Goal: Information Seeking & Learning: Find specific fact

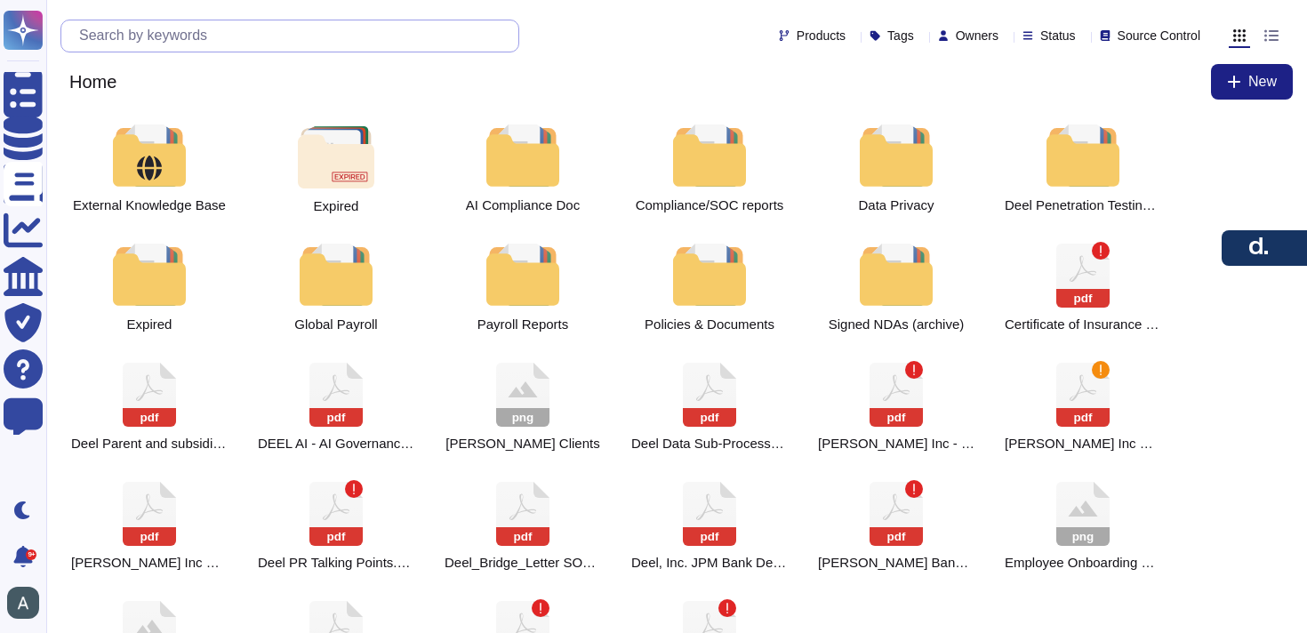
click at [298, 51] on input "text" at bounding box center [294, 35] width 448 height 31
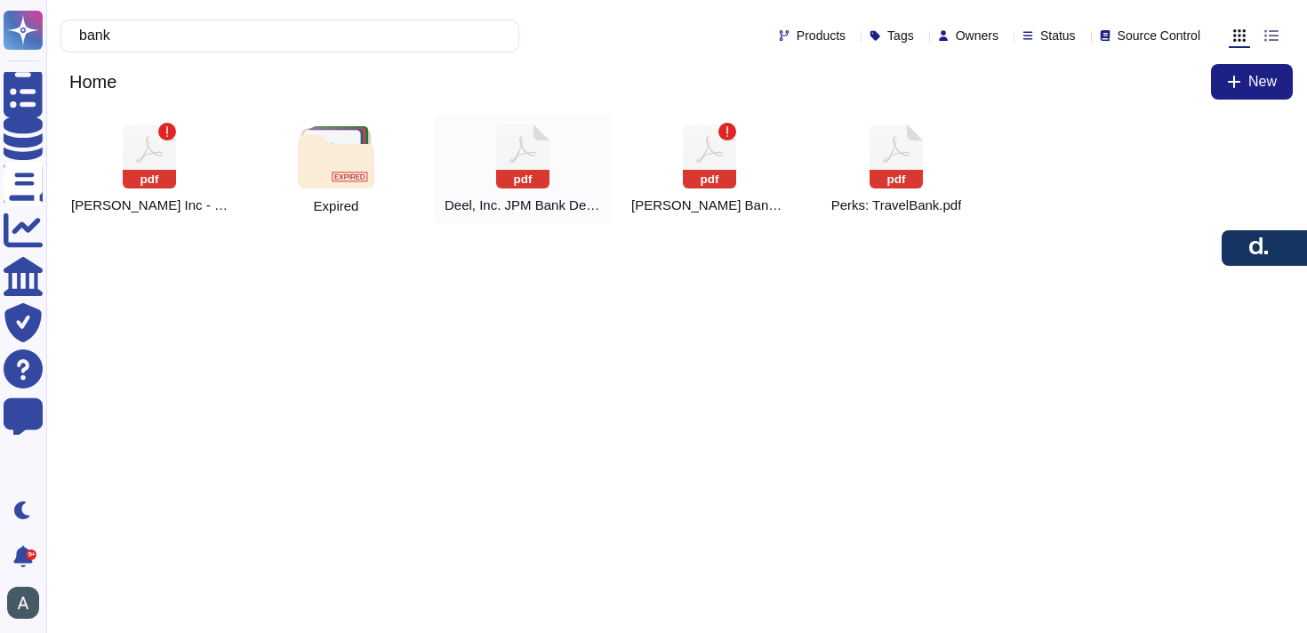
type input "bank"
click at [517, 172] on rect at bounding box center [522, 179] width 53 height 19
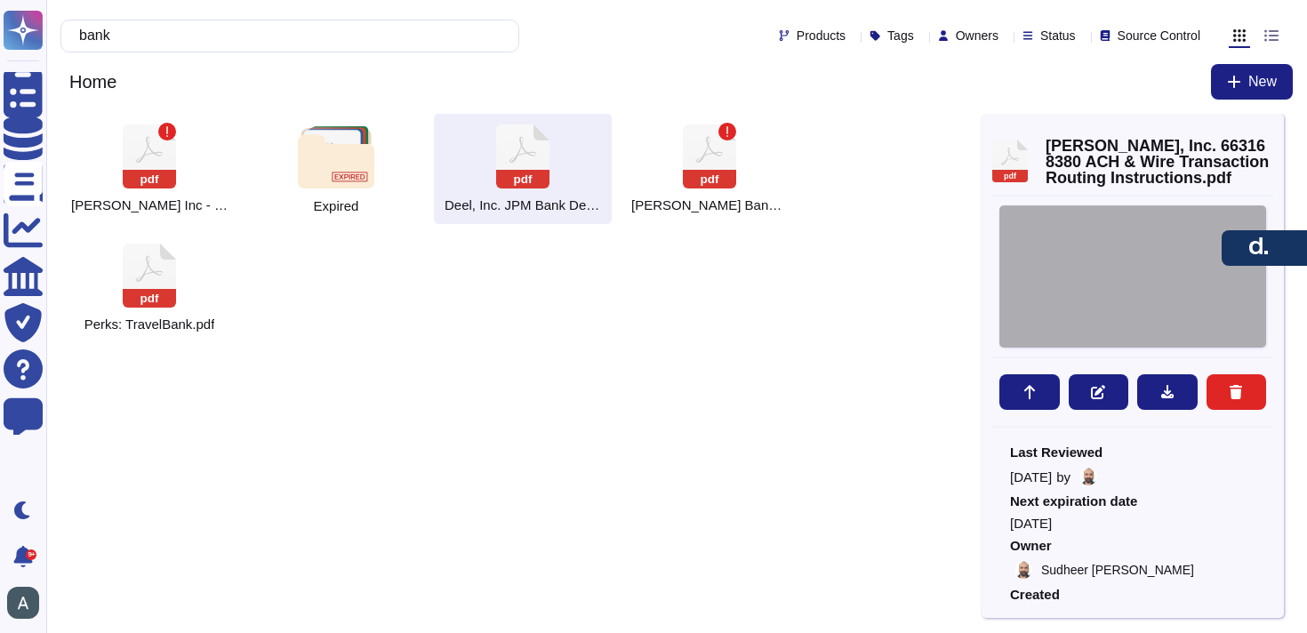
click at [1095, 279] on div at bounding box center [1132, 276] width 267 height 142
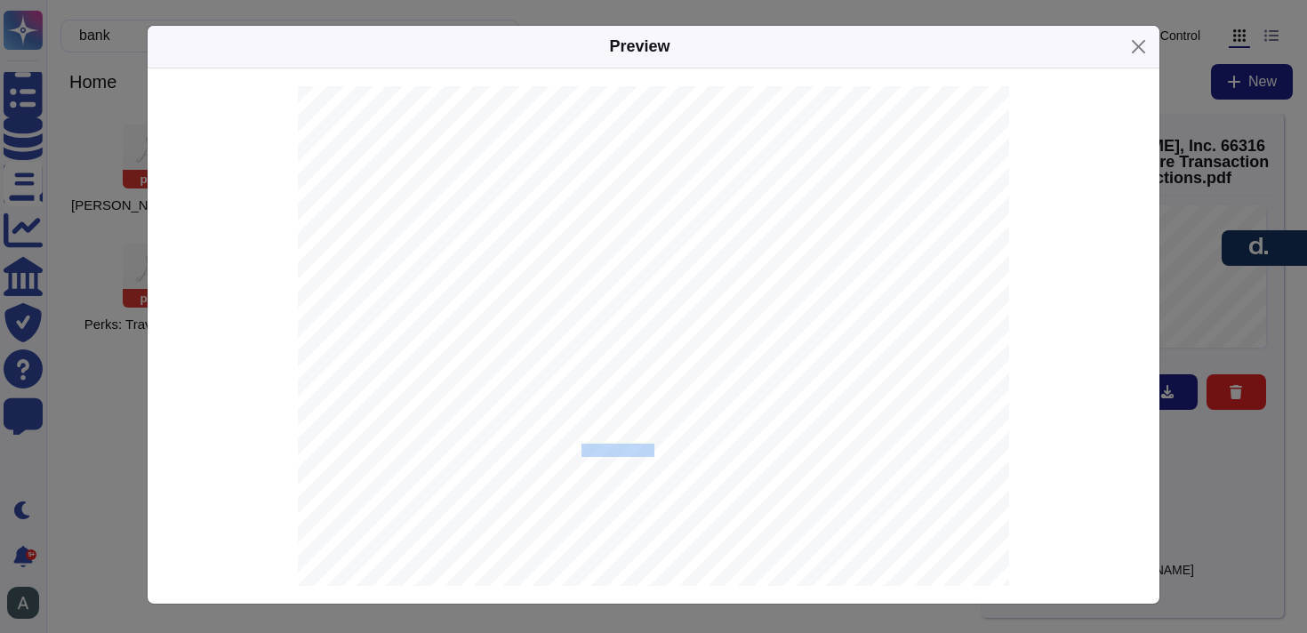
drag, startPoint x: 629, startPoint y: 447, endPoint x: 583, endPoint y: 451, distance: 45.5
click at [583, 451] on div "[DATE] [PERSON_NAME], Inc. [STREET_ADDRESS] IMPORTANT | Standard Settlement Ins…" at bounding box center [653, 589] width 711 height 1006
copy span "[PERSON_NAME], Inc."
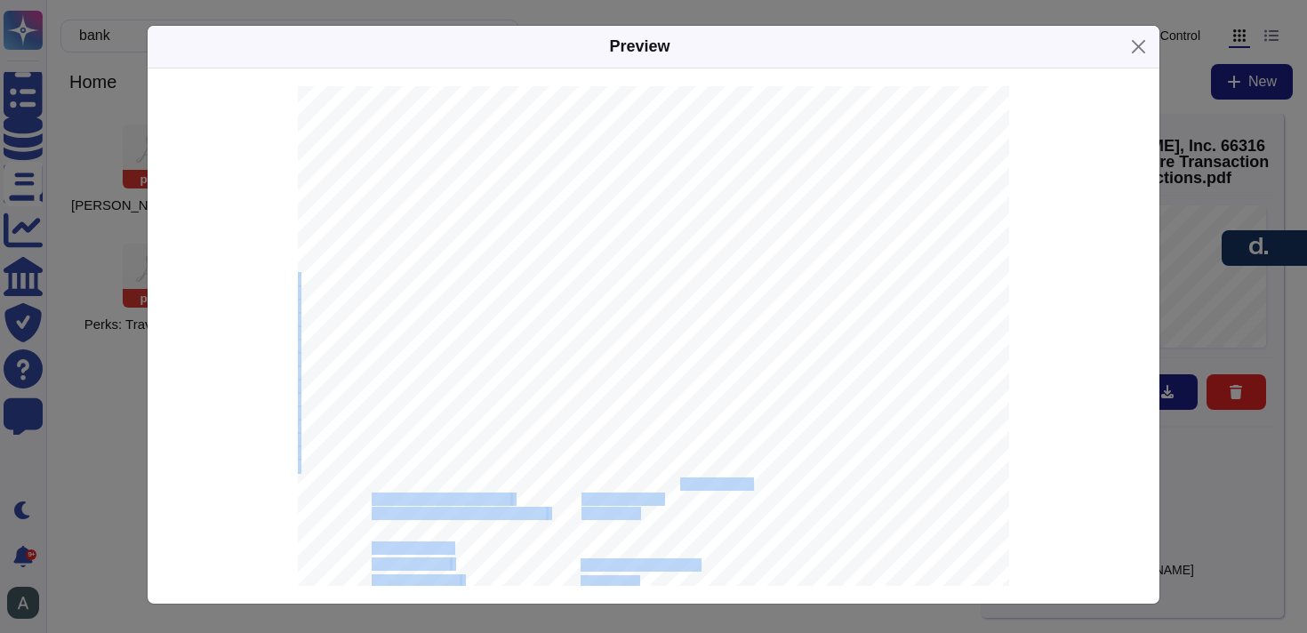
drag, startPoint x: 752, startPoint y: 481, endPoint x: 667, endPoint y: 482, distance: 85.4
click at [667, 482] on div "[DATE] [PERSON_NAME], Inc. [STREET_ADDRESS] IMPORTANT | Standard Settlement Ins…" at bounding box center [653, 589] width 711 height 1006
click at [667, 482] on span "JPMORGAN CHASE BANK, N.A." at bounding box center [665, 485] width 169 height 12
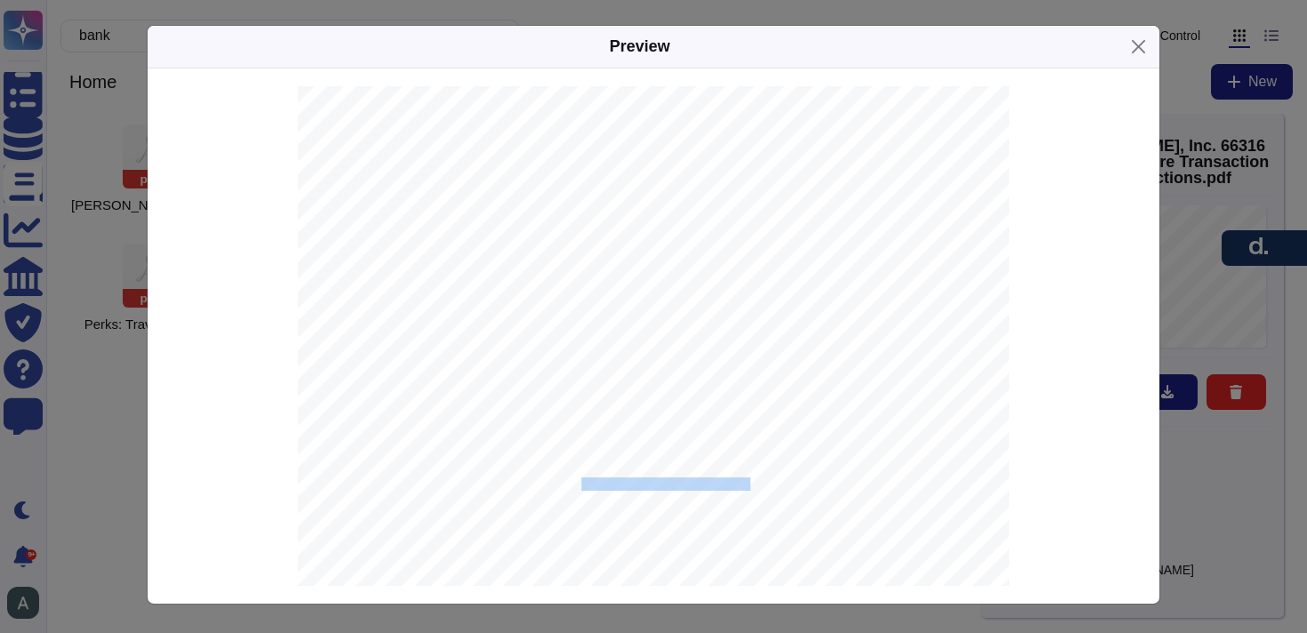
drag, startPoint x: 581, startPoint y: 485, endPoint x: 749, endPoint y: 480, distance: 167.2
click at [749, 480] on span "JPMORGAN CHASE BANK, N.A." at bounding box center [665, 485] width 169 height 12
copy span "JPMORGAN CHASE BANK, N.A."
click at [611, 469] on span "663168380" at bounding box center [609, 468] width 57 height 12
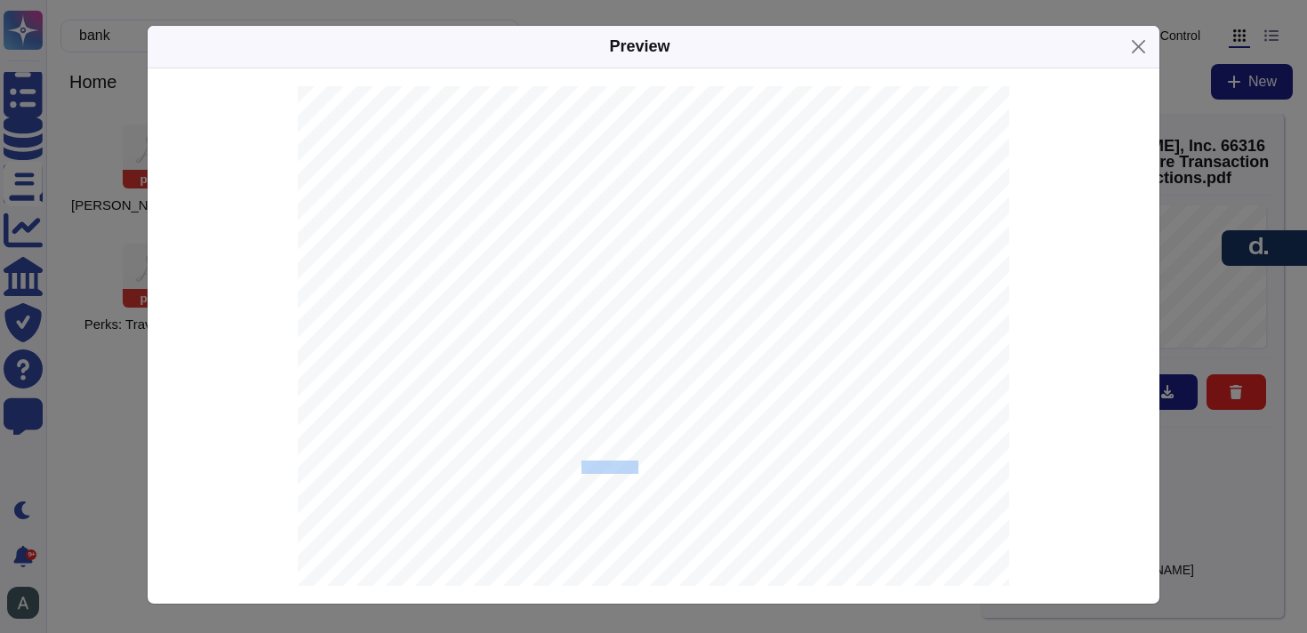
copy span "663168380"
drag, startPoint x: 758, startPoint y: 316, endPoint x: 567, endPoint y: 319, distance: 191.2
click at [567, 319] on span "with JPMORGAN CHASE BANK, N.A. JPMorganChase [US_STATE][GEOGRAPHIC_DATA]." at bounding box center [604, 319] width 469 height 12
copy span "JPMorganChase [US_STATE][GEOGRAPHIC_DATA]"
click at [604, 503] on span "[SWIFT_CODE]" at bounding box center [621, 500] width 81 height 12
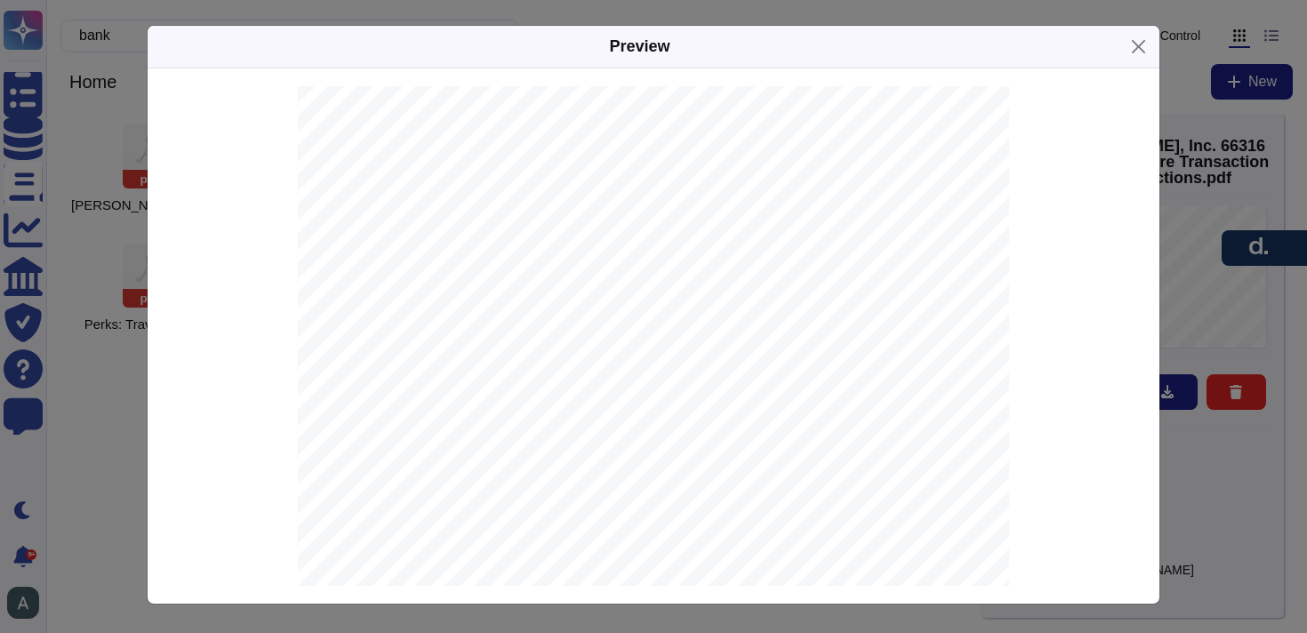
click at [604, 503] on span "[SWIFT_CODE]" at bounding box center [621, 500] width 81 height 12
copy span "[SWIFT_CODE]"
